Goal: Information Seeking & Learning: Learn about a topic

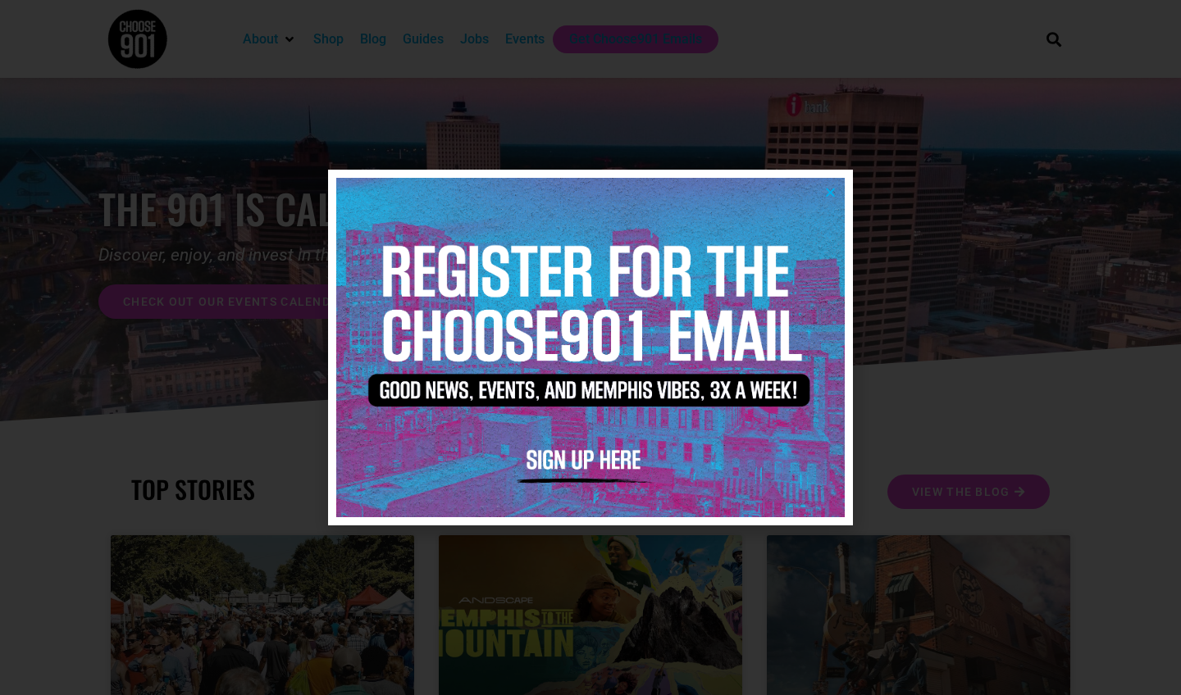
click at [675, 192] on icon "Close" at bounding box center [830, 192] width 12 height 12
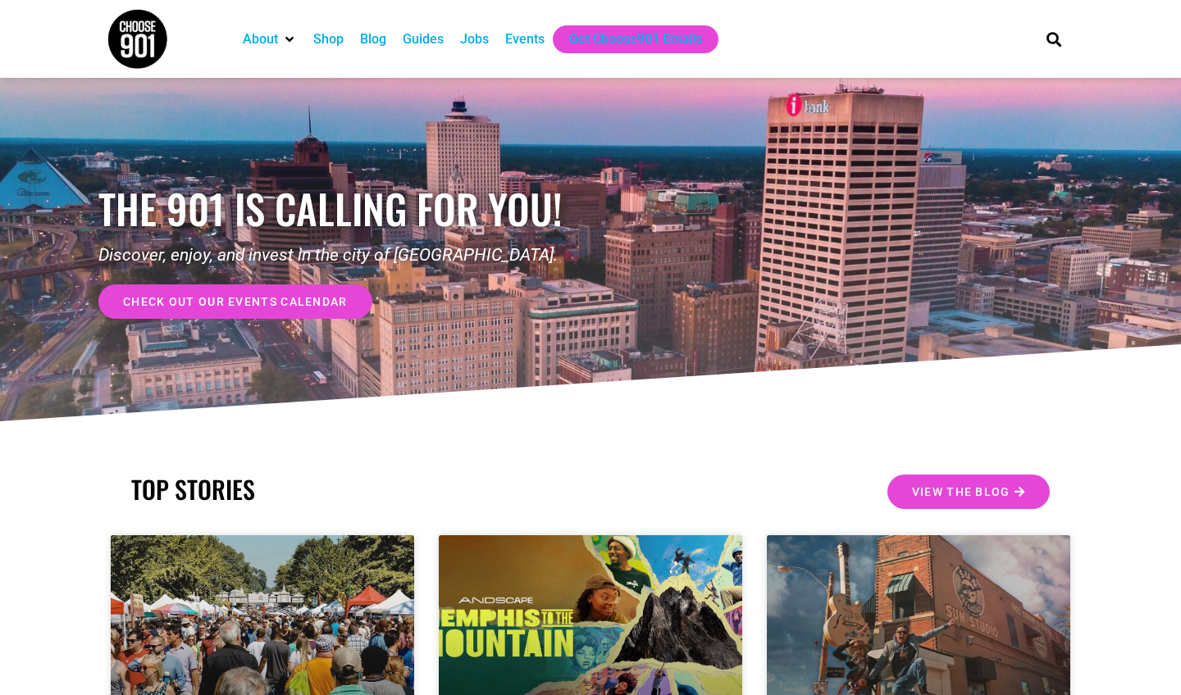
click at [481, 44] on div "Jobs" at bounding box center [474, 40] width 29 height 20
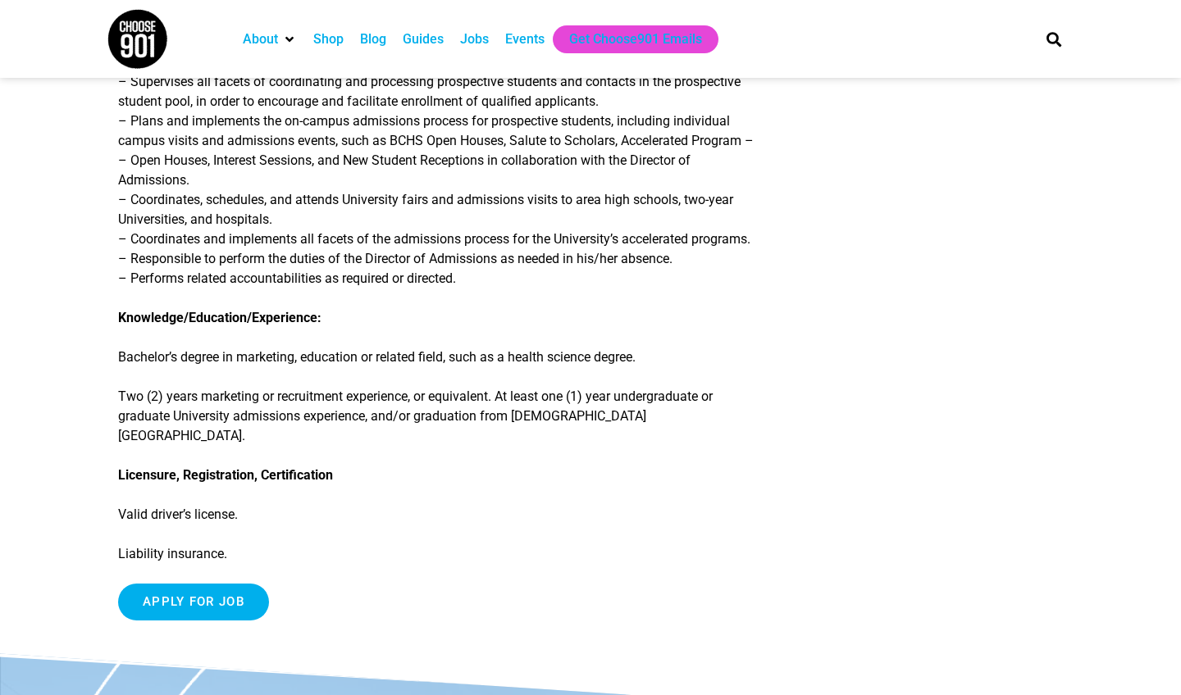
scroll to position [455, 0]
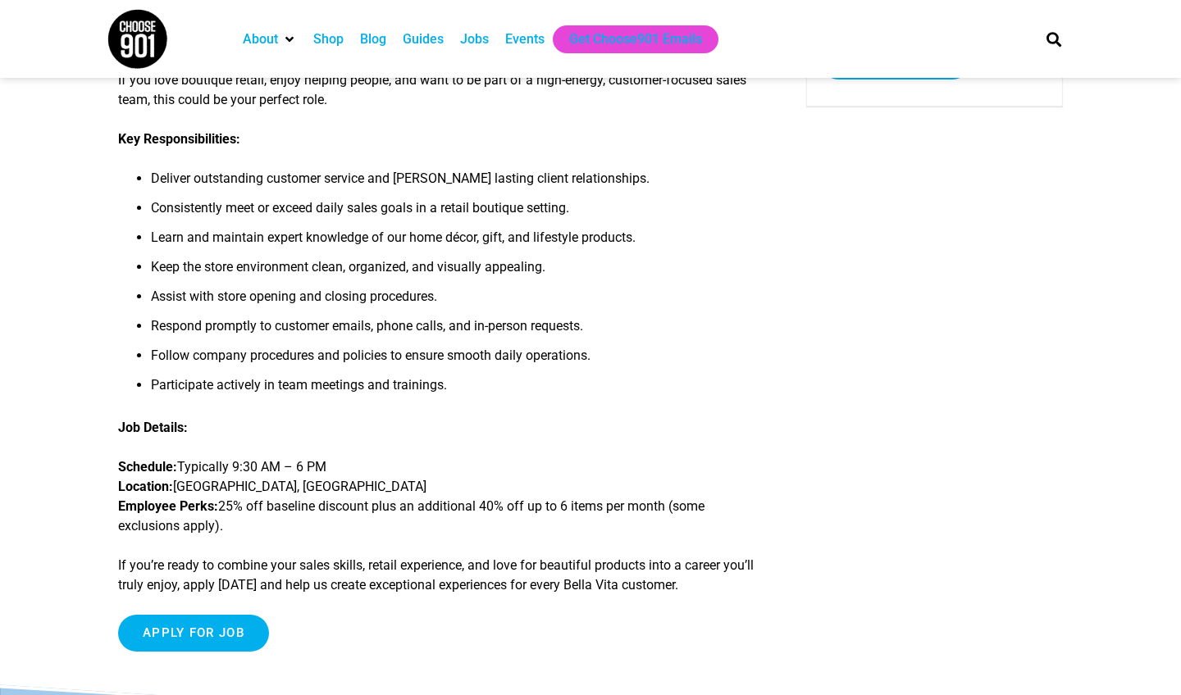
scroll to position [305, 0]
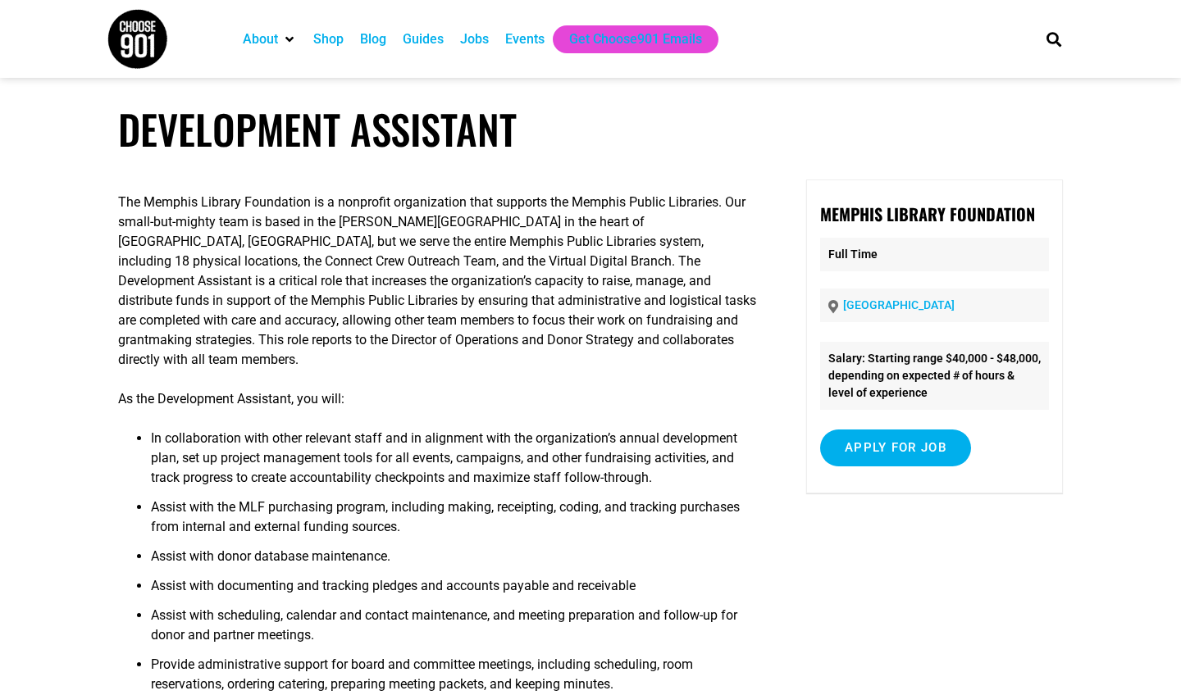
click at [425, 244] on p "The Memphis Library Foundation is a nonprofit organization that supports the Me…" at bounding box center [438, 281] width 641 height 177
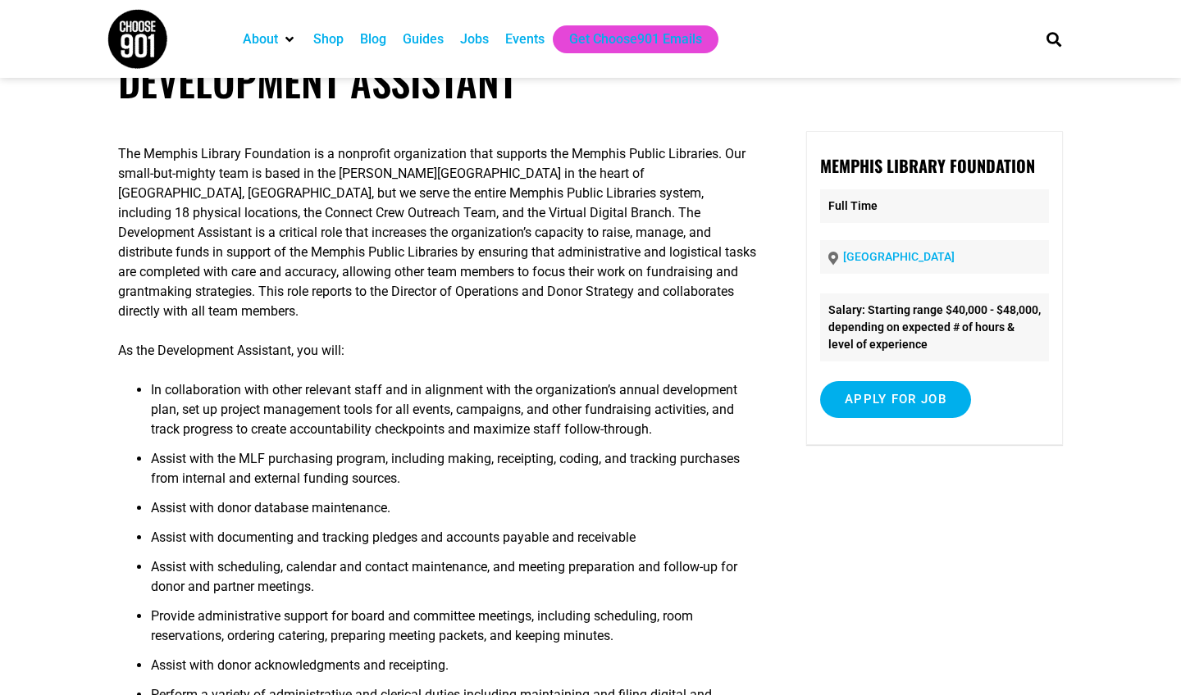
scroll to position [41, 0]
